Goal: Navigation & Orientation: Find specific page/section

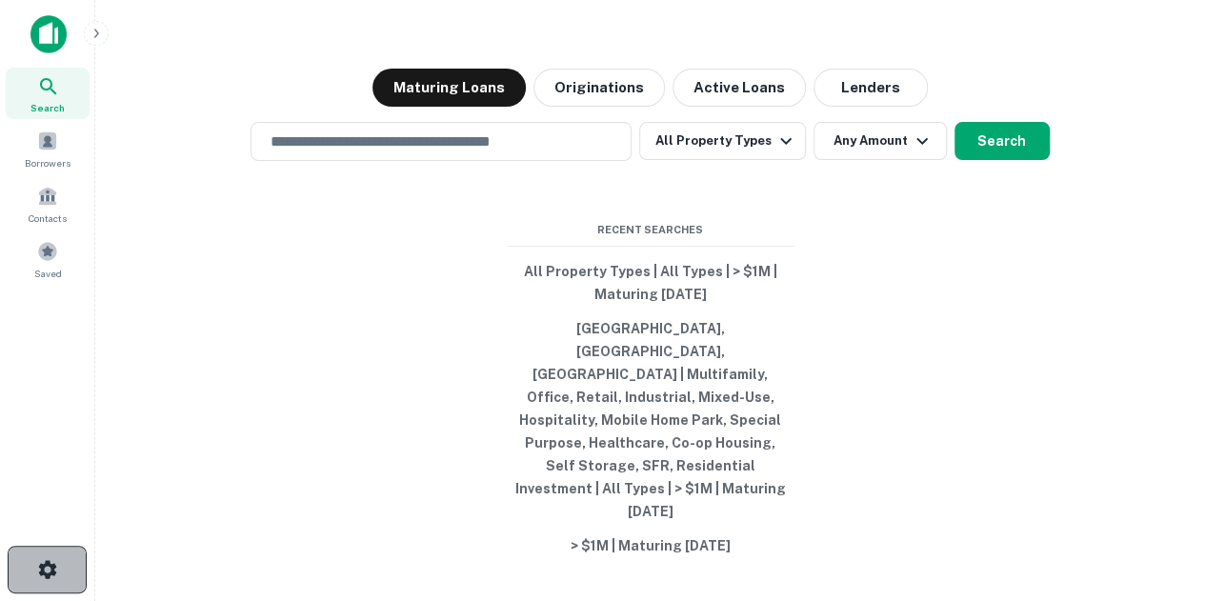
click at [53, 566] on icon "button" at bounding box center [47, 569] width 23 height 23
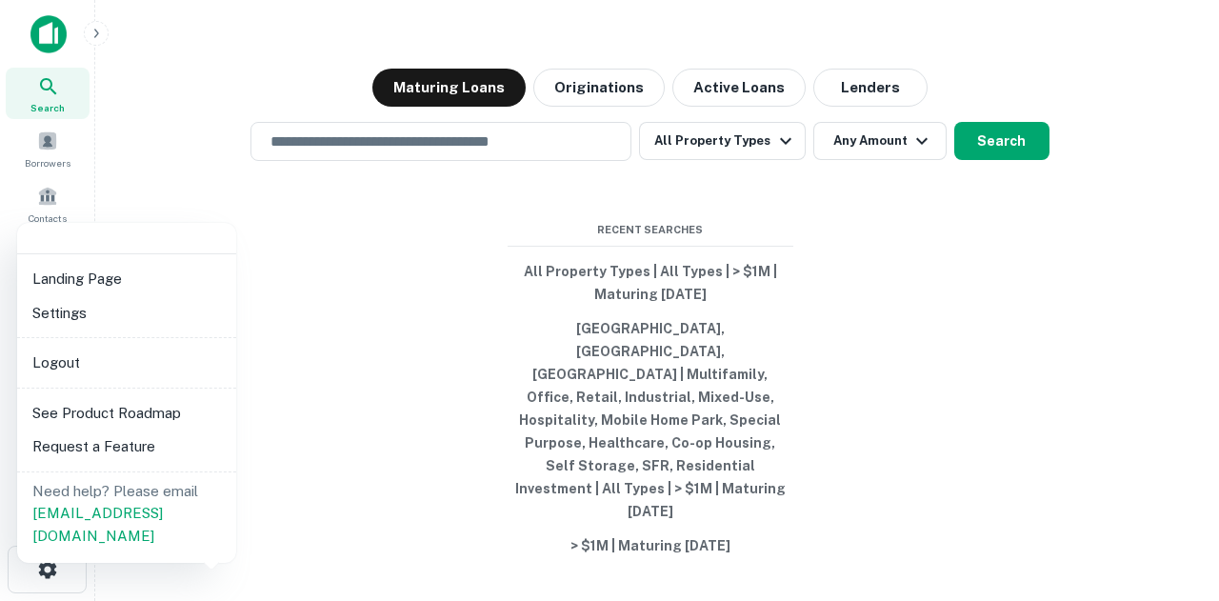
click at [126, 393] on div "Landing Page Settings Logout See Product Roadmap Request a Feature Need help? P…" at bounding box center [126, 393] width 219 height 340
click at [142, 421] on li "See Product Roadmap" at bounding box center [127, 413] width 204 height 34
drag, startPoint x: 483, startPoint y: 538, endPoint x: 491, endPoint y: 557, distance: 20.9
click at [491, 557] on div at bounding box center [609, 300] width 1219 height 601
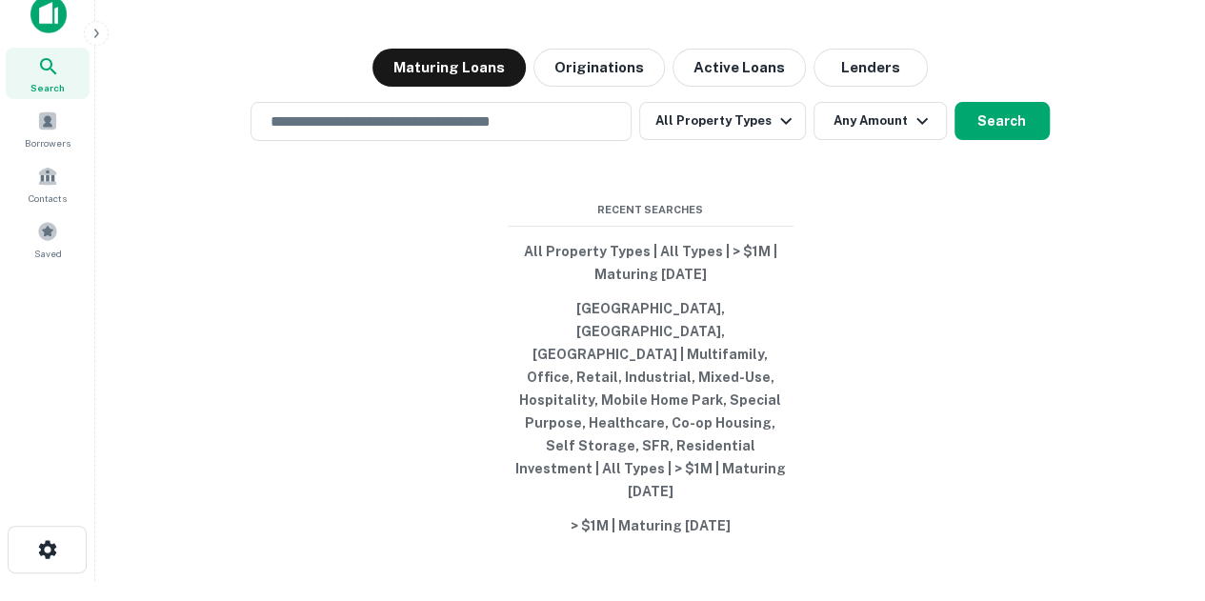
scroll to position [30, 0]
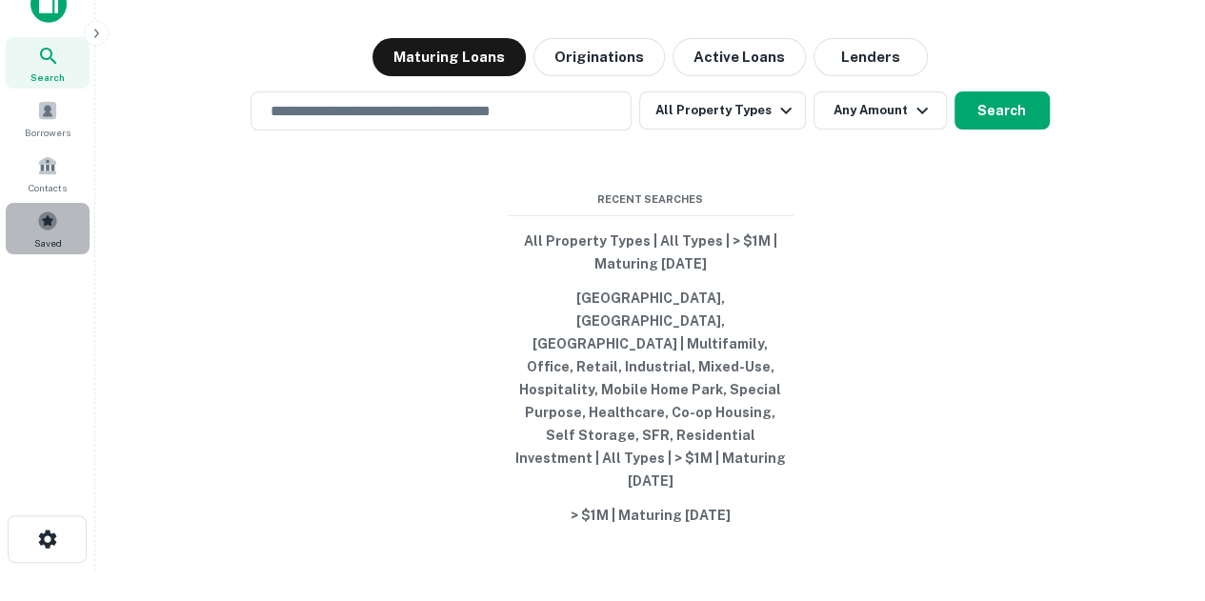
click at [84, 240] on div "Saved" at bounding box center [48, 228] width 84 height 51
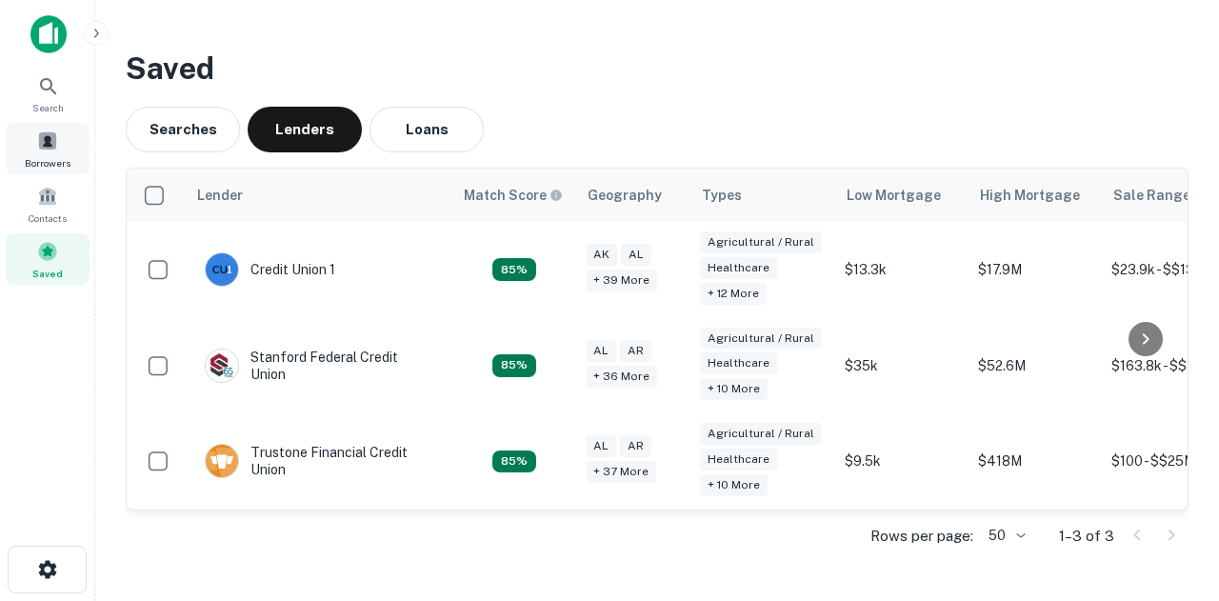
click at [34, 168] on span "Borrowers" at bounding box center [48, 162] width 46 height 15
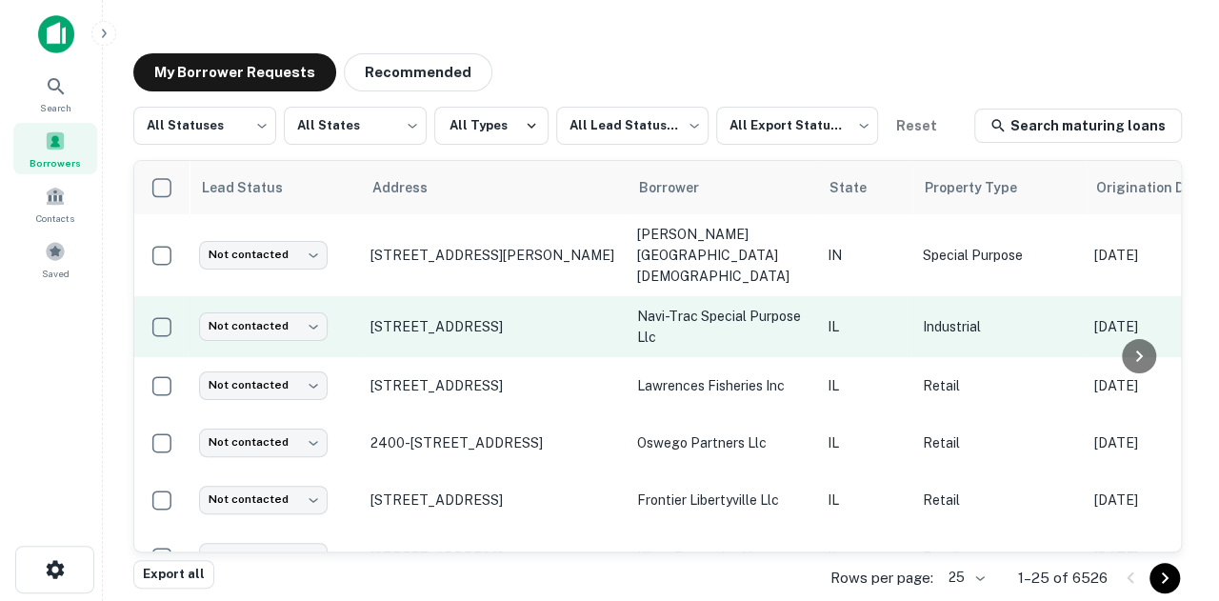
scroll to position [190, 0]
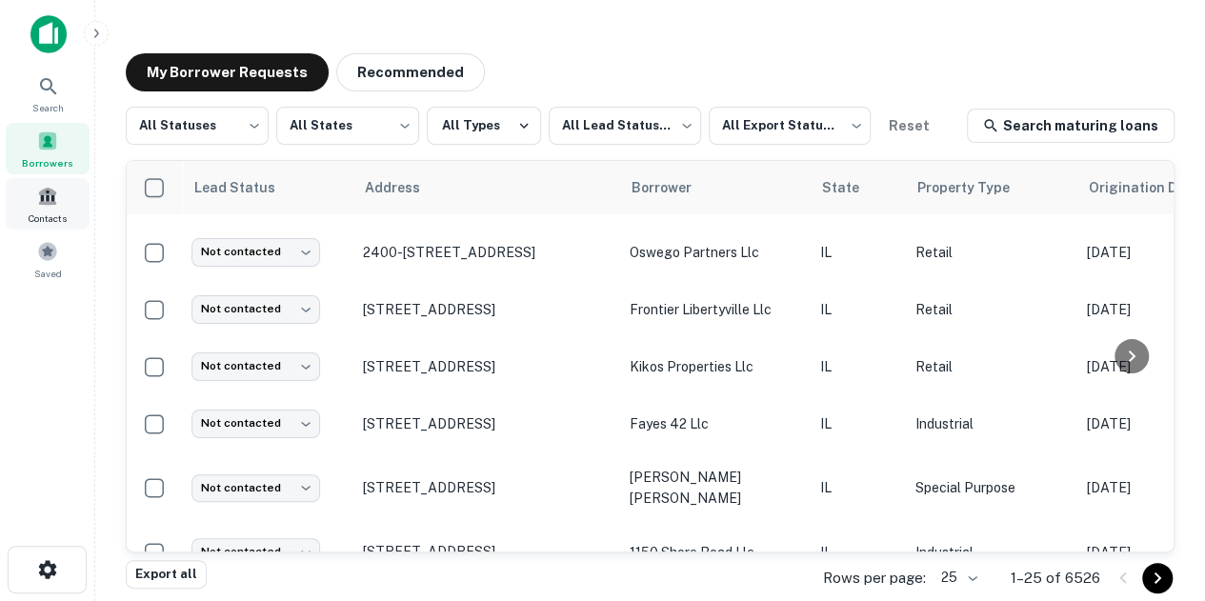
click at [70, 217] on div "Contacts" at bounding box center [48, 203] width 84 height 51
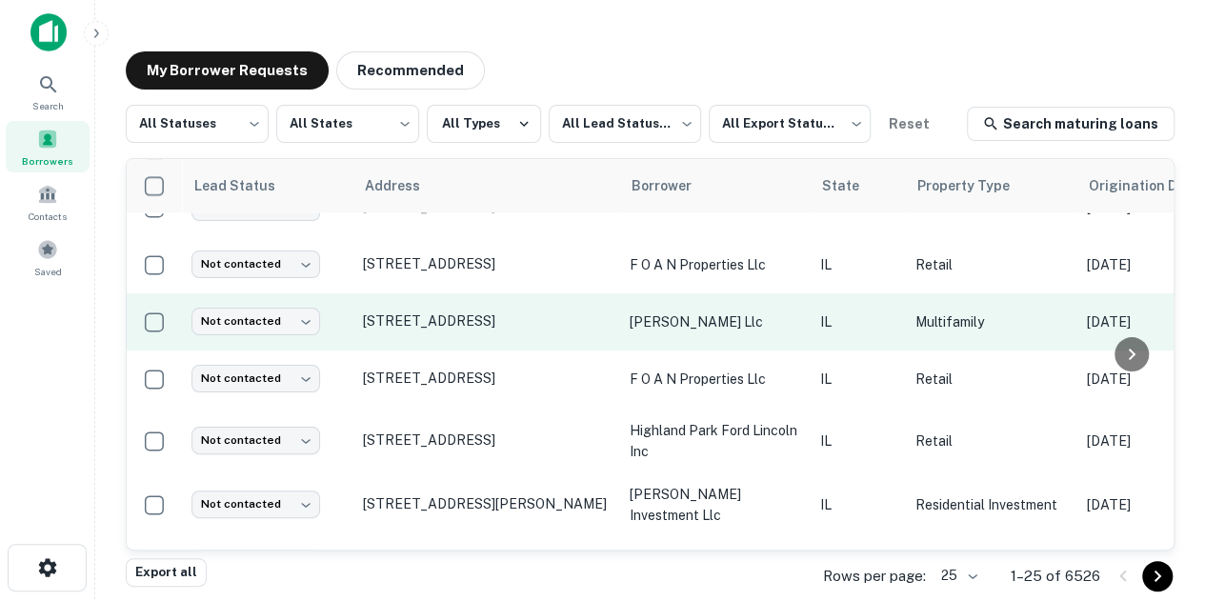
scroll to position [1140, 0]
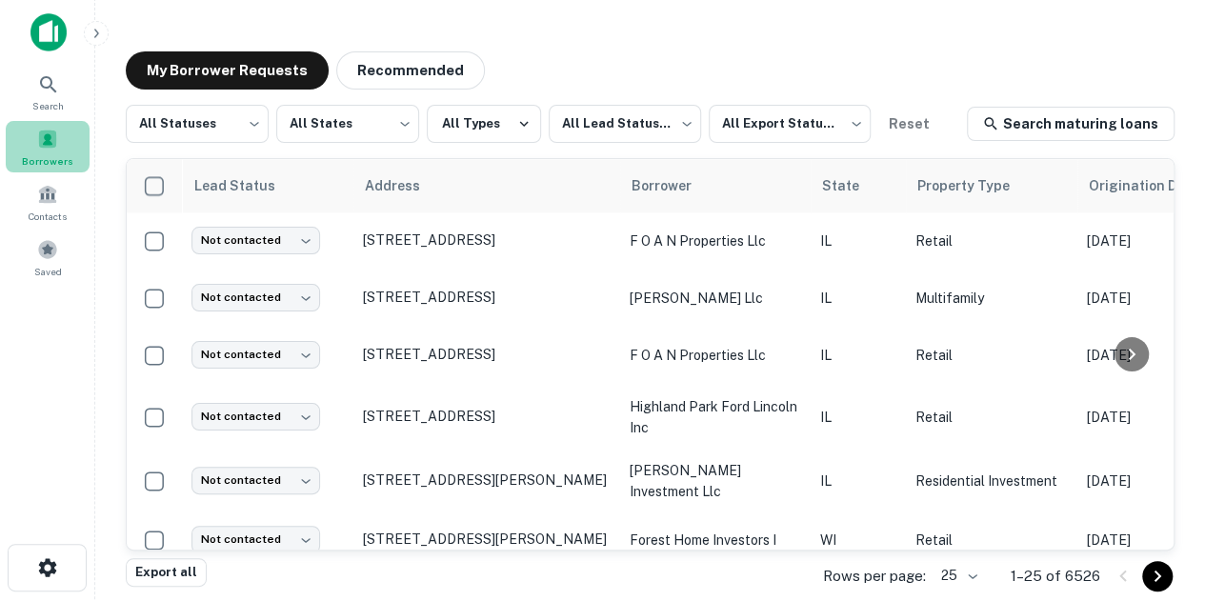
click at [70, 136] on div "Borrowers" at bounding box center [48, 146] width 84 height 51
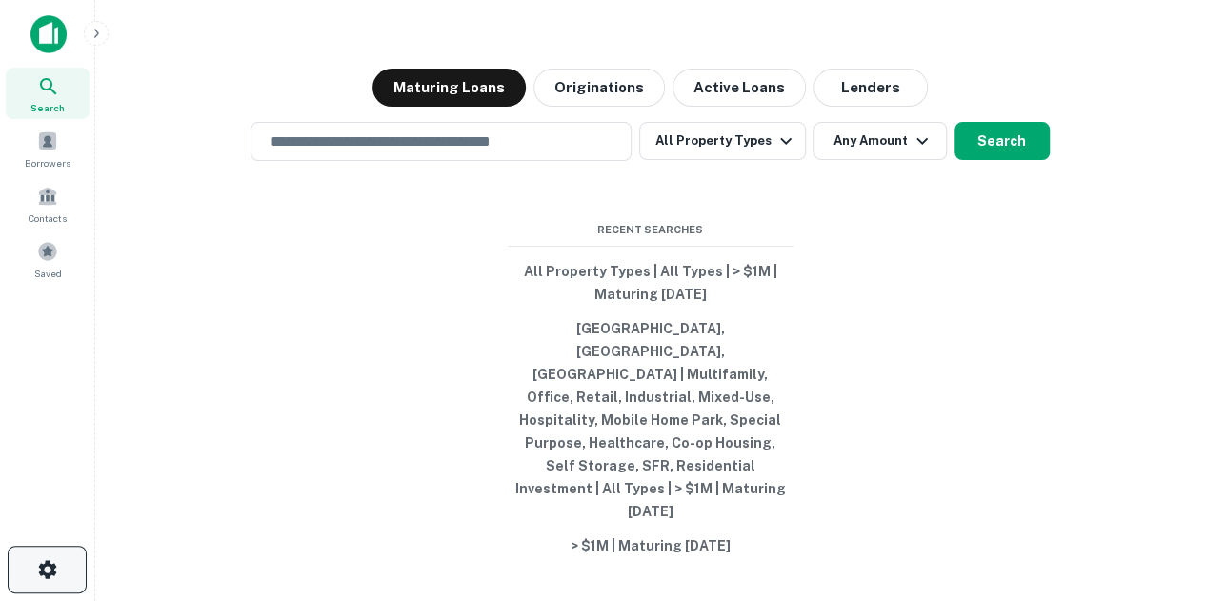
click at [63, 588] on button "button" at bounding box center [47, 570] width 79 height 48
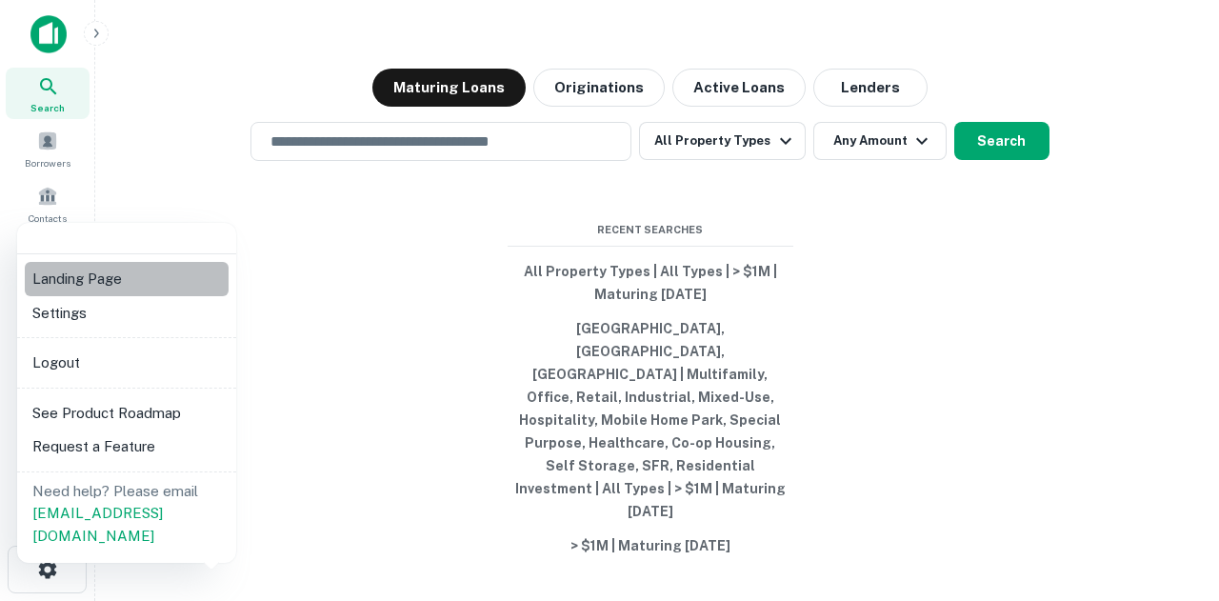
click at [133, 262] on li "Landing Page" at bounding box center [127, 279] width 204 height 34
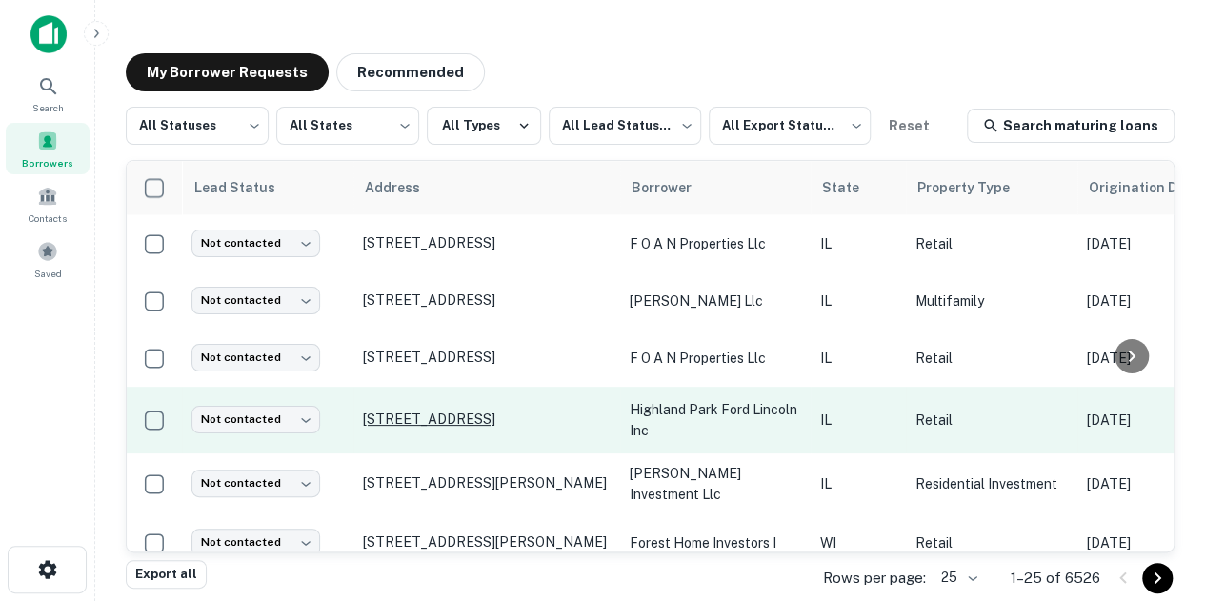
scroll to position [1140, 0]
